Goal: Find contact information: Find contact information

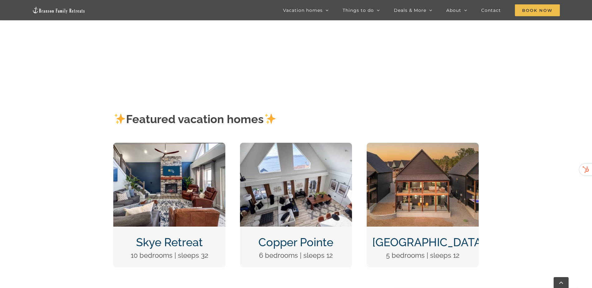
scroll to position [31, 0]
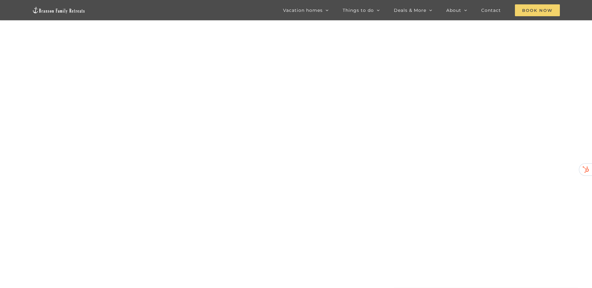
click at [536, 9] on span "Book Now" at bounding box center [537, 10] width 45 height 12
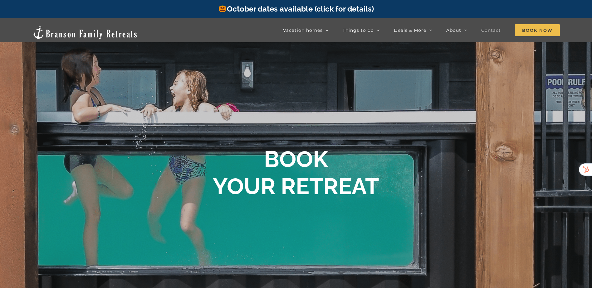
click at [494, 30] on span "Contact" at bounding box center [491, 30] width 20 height 4
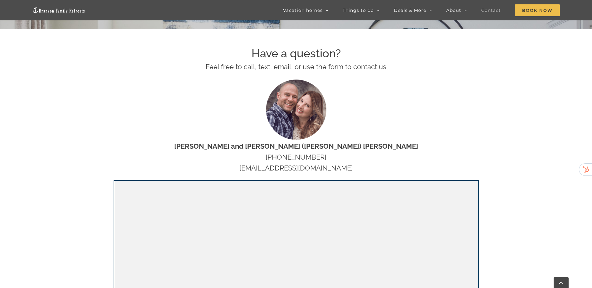
scroll to position [281, 0]
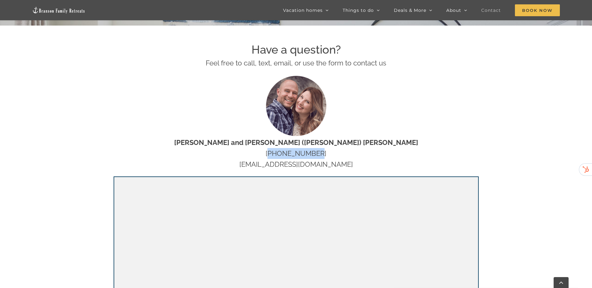
drag, startPoint x: 323, startPoint y: 154, endPoint x: 276, endPoint y: 158, distance: 47.6
click at [276, 158] on p "[PERSON_NAME] and [PERSON_NAME] ([PERSON_NAME]) [PERSON_NAME] [PHONE_NUMBER] [E…" at bounding box center [296, 153] width 365 height 33
drag, startPoint x: 276, startPoint y: 158, endPoint x: 281, endPoint y: 155, distance: 5.7
copy p "[PHONE_NUMBER]"
